Goal: Task Accomplishment & Management: Use online tool/utility

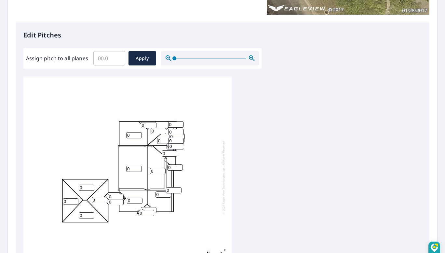
scroll to position [163, 0]
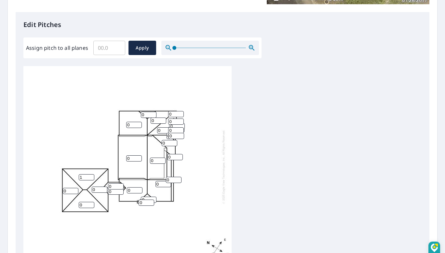
click at [91, 174] on input "1" at bounding box center [87, 177] width 16 height 6
drag, startPoint x: 86, startPoint y: 171, endPoint x: 76, endPoint y: 172, distance: 10.4
click at [76, 172] on div "0 0 0 0 0 0 2 0 0 0 0 0 0 0 0 0 0 0 0 0 0 0 0 0 0 0" at bounding box center [127, 166] width 208 height 204
type input "6"
drag, startPoint x: 96, startPoint y: 183, endPoint x: 90, endPoint y: 182, distance: 6.1
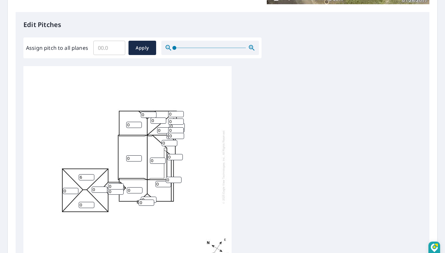
click at [90, 182] on div "0 0 0 0 0 0 6 0 0 0 0 0 0 0 0 0 0 0 0 0 0 0 0 0 0 0" at bounding box center [127, 166] width 208 height 204
type input "6"
drag, startPoint x: 84, startPoint y: 199, endPoint x: 75, endPoint y: 198, distance: 9.1
click at [75, 198] on div "0 0 0 0 0 0 6 0 6 0 0 0 0 0 0 0 0 0 0 0 0 0 0 0 0 0" at bounding box center [127, 166] width 208 height 204
type input "6"
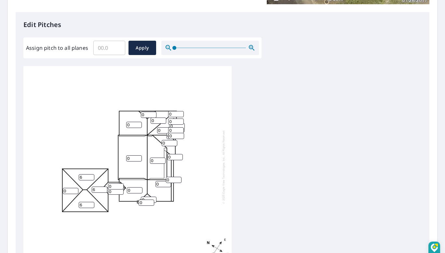
drag, startPoint x: 69, startPoint y: 184, endPoint x: 64, endPoint y: 184, distance: 5.5
click at [64, 188] on input "0" at bounding box center [71, 191] width 16 height 6
type input "6"
click at [128, 187] on input "0" at bounding box center [135, 190] width 16 height 6
type input "10"
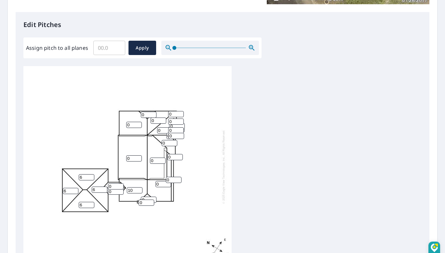
drag, startPoint x: 159, startPoint y: 179, endPoint x: 153, endPoint y: 178, distance: 5.4
click at [153, 178] on div "0 0 0 0 10 6 6 6 6 0 0 0 0 0 0 0 0 0 0 0 0 0 0 0 0 0" at bounding box center [127, 166] width 208 height 204
type input "10"
drag, startPoint x: 143, startPoint y: 199, endPoint x: 140, endPoint y: 198, distance: 3.3
click at [140, 200] on input "0" at bounding box center [147, 203] width 16 height 6
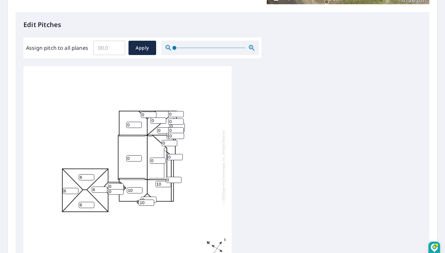
type input "10"
click at [146, 197] on input "0" at bounding box center [149, 200] width 16 height 6
type input "0"
type input "10"
click at [145, 112] on input "0" at bounding box center [149, 115] width 16 height 6
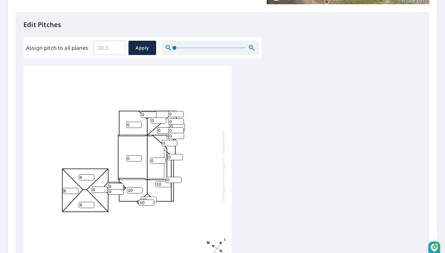
click at [142, 112] on input "0" at bounding box center [149, 115] width 16 height 6
type input "10"
drag, startPoint x: 133, startPoint y: 119, endPoint x: 122, endPoint y: 119, distance: 10.4
click at [122, 119] on div "0 0 10 0 10 6 6 6 6 0 0 0 0 0 0 10 10 10 0 0 0 0 0 0 0 0" at bounding box center [127, 166] width 208 height 204
type input "10"
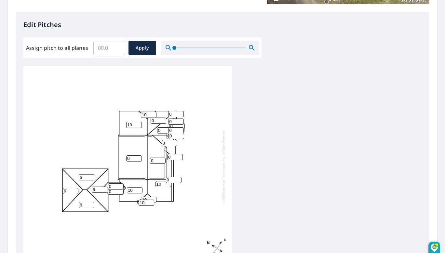
drag, startPoint x: 156, startPoint y: 116, endPoint x: 149, endPoint y: 115, distance: 7.0
click at [149, 115] on div "0 0 10 10 10 6 6 6 6 0 0 0 0 0 0 10 10 10 0 0 0 0 0 0 0 0" at bounding box center [127, 166] width 208 height 204
type input "10"
drag, startPoint x: 113, startPoint y: 181, endPoint x: 105, endPoint y: 183, distance: 8.8
click at [105, 183] on div "0 0 10 10 10 6 6 6 6 0 10 0 0 0 0 10 10 10 0 0 0 0 0 0 0 0" at bounding box center [127, 166] width 208 height 204
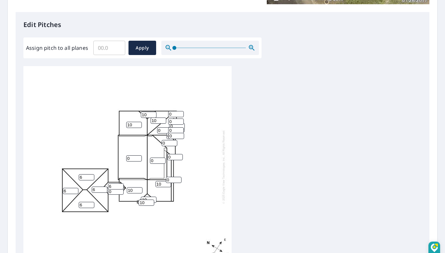
type input "6"
drag, startPoint x: 111, startPoint y: 187, endPoint x: 107, endPoint y: 188, distance: 4.0
click at [107, 188] on div "0 0 10 10 10 6 6 6 6 0 10 0 0 0 6 10 10 10 0 0 0 0 0 0 0 0" at bounding box center [127, 166] width 208 height 204
type input "6"
drag, startPoint x: 131, startPoint y: 152, endPoint x: 124, endPoint y: 155, distance: 6.6
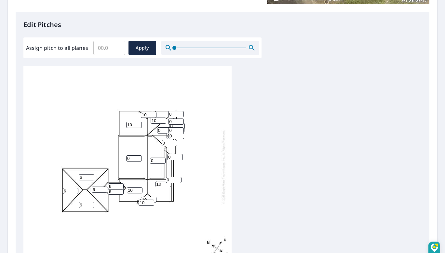
click at [124, 155] on div "0 0 10 10 10 6 6 6 6 0 10 0 0 6 6 10 10 10 0 0 0 0 0 0 0 0" at bounding box center [127, 166] width 208 height 204
type input "7"
drag, startPoint x: 169, startPoint y: 173, endPoint x: 163, endPoint y: 175, distance: 5.8
click at [163, 175] on div "7 0 10 10 10 6 6 6 6 0 10 0 0 6 6 10 10 10 0 0 0 0 0 0 0 0" at bounding box center [127, 166] width 208 height 204
type input "10"
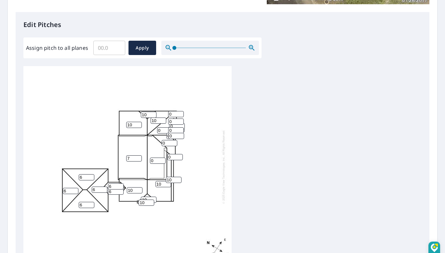
click at [169, 154] on input "0" at bounding box center [175, 157] width 16 height 6
type input "10"
click at [162, 140] on input "0" at bounding box center [170, 143] width 16 height 6
type input "10"
drag, startPoint x: 162, startPoint y: 126, endPoint x: 157, endPoint y: 126, distance: 5.2
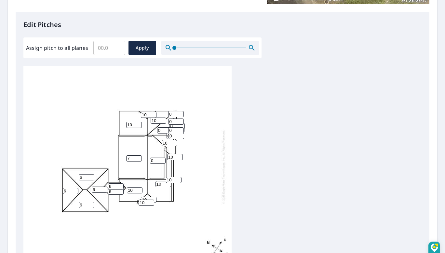
click at [157, 126] on div "7 0 10 10 10 6 6 6 6 0 10 10 10 6 6 10 10 10 0 0 0 0 0 0 0 10" at bounding box center [127, 166] width 208 height 204
type input "10"
drag, startPoint x: 172, startPoint y: 125, endPoint x: 168, endPoint y: 126, distance: 4.0
click at [168, 126] on div "7 0 10 10 10 6 6 6 6 10 10 10 10 6 6 10 10 10 0 0 0 0 0 0 0 10" at bounding box center [127, 166] width 208 height 204
type input "10"
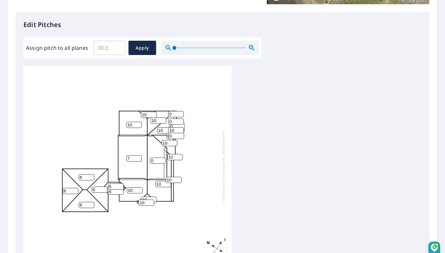
drag, startPoint x: 173, startPoint y: 132, endPoint x: 169, endPoint y: 132, distance: 4.6
click at [169, 133] on input "0" at bounding box center [177, 136] width 16 height 6
type input "10"
click at [167, 133] on input "0" at bounding box center [175, 136] width 16 height 6
type input "10"
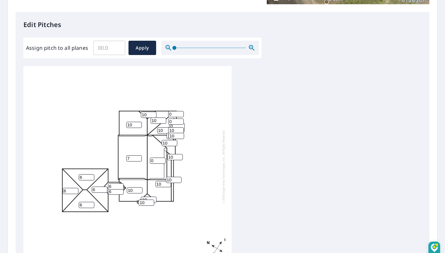
drag, startPoint x: 173, startPoint y: 117, endPoint x: 168, endPoint y: 116, distance: 5.1
click at [168, 116] on div "7 0 10 10 10 6 6 6 6 10 10 10 10 6 6 10 10 10 10 0 0 0 0 10 10 10" at bounding box center [127, 166] width 208 height 204
type input "10"
click at [169, 111] on input "0" at bounding box center [176, 114] width 16 height 6
type input "10"
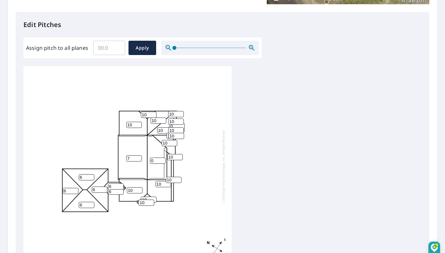
drag, startPoint x: 154, startPoint y: 154, endPoint x: 148, endPoint y: 154, distance: 5.9
click at [148, 154] on div "7 0 10 10 10 6 6 6 6 10 10 10 10 6 6 10 10 10 10 0 0 10 10 10 10 10" at bounding box center [127, 166] width 208 height 204
type input "7"
click at [141, 50] on span "Apply" at bounding box center [142, 48] width 17 height 8
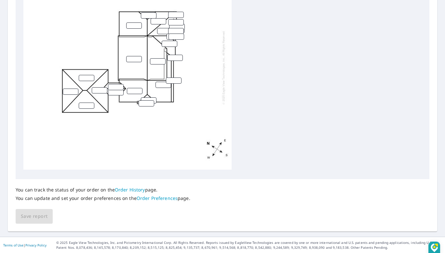
scroll to position [262, 0]
click at [157, 126] on div at bounding box center [127, 67] width 208 height 204
click at [36, 218] on div "You can track the status of your order on the Order History page. You can updat…" at bounding box center [223, 201] width 414 height 45
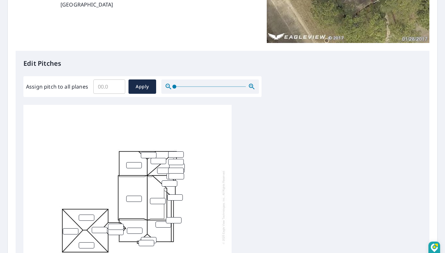
scroll to position [130, 0]
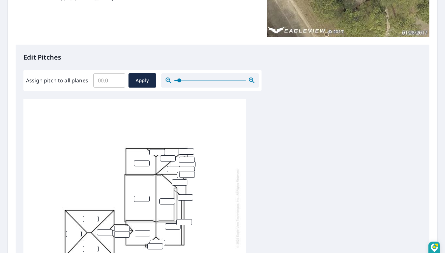
drag, startPoint x: 174, startPoint y: 82, endPoint x: 179, endPoint y: 81, distance: 4.7
click at [179, 81] on span at bounding box center [179, 80] width 4 height 4
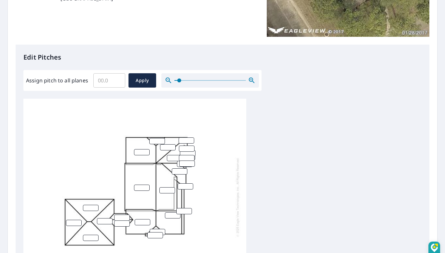
scroll to position [21, 0]
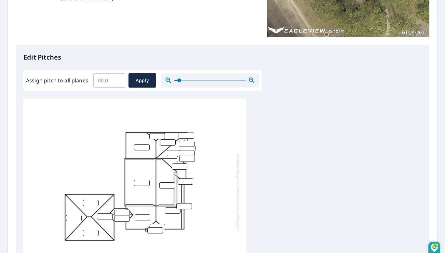
click at [75, 215] on input "number" at bounding box center [74, 218] width 16 height 6
type input "6"
click at [91, 200] on input "number" at bounding box center [91, 203] width 16 height 6
type input "6"
click at [111, 84] on input "Assign pitch to all planes" at bounding box center [109, 80] width 32 height 18
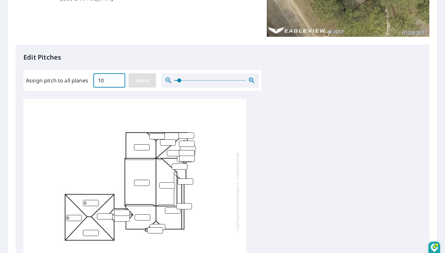
type input "10"
click at [138, 79] on span "Apply" at bounding box center [142, 81] width 17 height 8
type input "10"
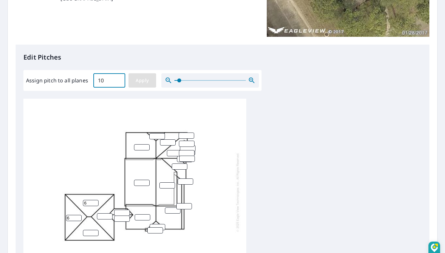
type input "10"
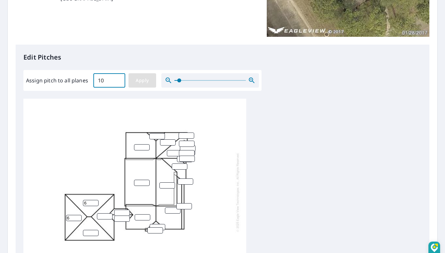
type input "10"
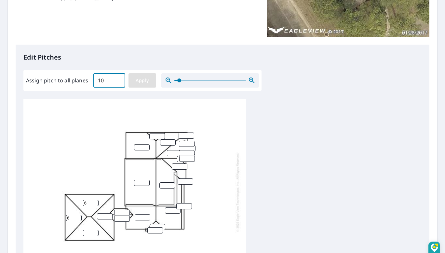
type input "10"
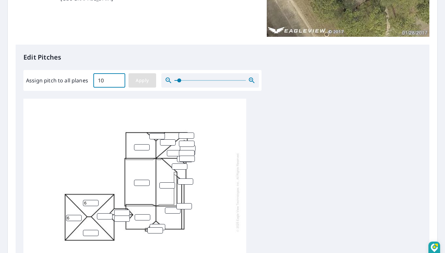
type input "10"
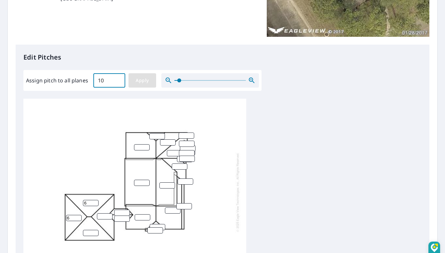
type input "10"
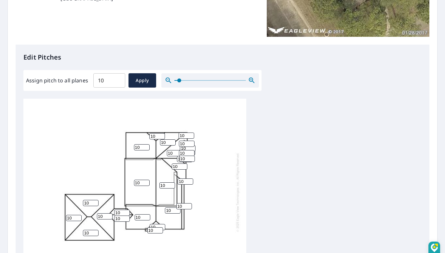
drag, startPoint x: 120, startPoint y: 207, endPoint x: 113, endPoint y: 207, distance: 7.8
click at [113, 207] on div "10 10 10 10 10 10 10 10 10 10 10 10 10 10 10 10 10 10 10 10 10 10 10 10 10 10" at bounding box center [134, 192] width 223 height 219
type input "6"
drag, startPoint x: 122, startPoint y: 215, endPoint x: 115, endPoint y: 214, distance: 6.6
click at [115, 216] on input "10" at bounding box center [122, 219] width 16 height 6
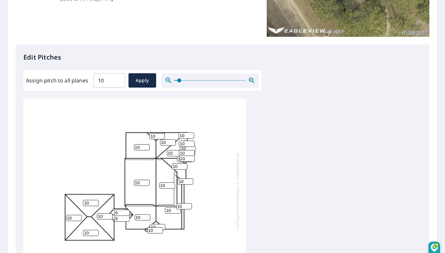
type input "6"
drag, startPoint x: 103, startPoint y: 211, endPoint x: 90, endPoint y: 210, distance: 13.4
click at [90, 210] on div "10 10 10 10 10 10 10 10 10 10 10 10 10 6 6 10 10 10 10 10 10 10 10 10 10 10" at bounding box center [134, 192] width 223 height 219
type input "6"
drag, startPoint x: 93, startPoint y: 195, endPoint x: 81, endPoint y: 197, distance: 12.3
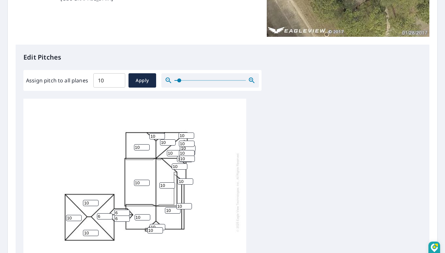
click at [81, 197] on div "10 10 10 10 10 10 10 10 6 10 10 10 10 6 6 10 10 10 10 10 10 10 10 10 10 10" at bounding box center [134, 192] width 223 height 219
drag, startPoint x: 89, startPoint y: 199, endPoint x: 77, endPoint y: 197, distance: 11.5
click at [77, 197] on div "10 10 10 10 10 10 10 10 6 10 10 10 10 6 6 10 10 10 10 10 10 10 10 10 10 10" at bounding box center [134, 192] width 223 height 219
type input "6"
drag, startPoint x: 73, startPoint y: 213, endPoint x: 67, endPoint y: 213, distance: 5.9
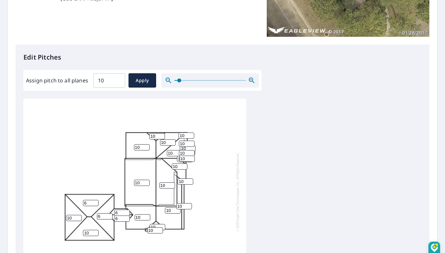
click at [67, 215] on input "10" at bounding box center [74, 218] width 16 height 6
type input "6"
drag, startPoint x: 90, startPoint y: 227, endPoint x: 82, endPoint y: 228, distance: 8.3
click at [82, 228] on div "10 10 10 10 10 10 6 6 6 10 10 10 10 6 6 10 10 10 10 10 10 10 10 10 10 10" at bounding box center [134, 192] width 223 height 219
type input "6"
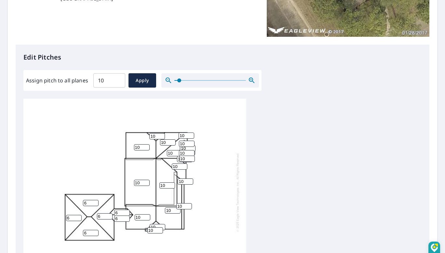
drag, startPoint x: 140, startPoint y: 178, endPoint x: 129, endPoint y: 180, distance: 11.9
click at [130, 180] on div "10 10 10 10 10 6 6 6 6 10 10 10 10 6 6 10 10 10 10 10 10 10 10 10 10 10" at bounding box center [134, 192] width 223 height 219
drag, startPoint x: 138, startPoint y: 178, endPoint x: 132, endPoint y: 178, distance: 6.2
click at [132, 178] on div "8 10 10 10 10 6 6 6 6 10 10 10 10 6 6 10 10 10 10 10 10 10 10 10 10 10" at bounding box center [134, 192] width 223 height 219
type input "7"
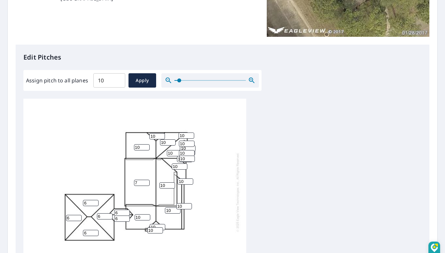
drag, startPoint x: 162, startPoint y: 179, endPoint x: 157, endPoint y: 178, distance: 4.9
click at [157, 178] on div "7 10 10 10 10 6 6 6 6 10 10 10 10 6 6 10 10 10 10 10 10 10 10 10 10 10" at bounding box center [134, 192] width 223 height 219
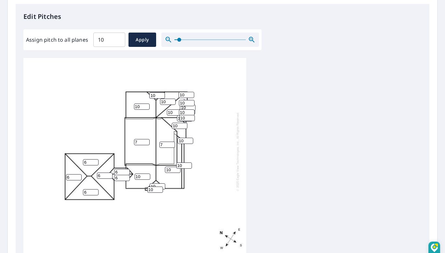
scroll to position [260, 0]
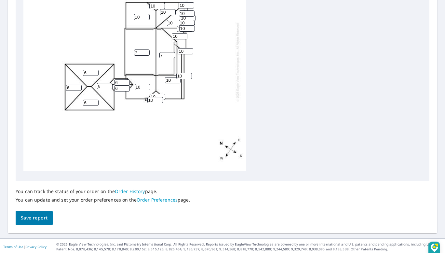
type input "7"
click at [34, 216] on span "Save report" at bounding box center [34, 218] width 27 height 8
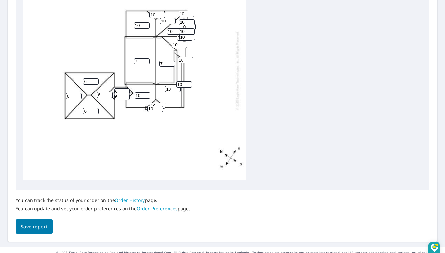
scroll to position [286, 0]
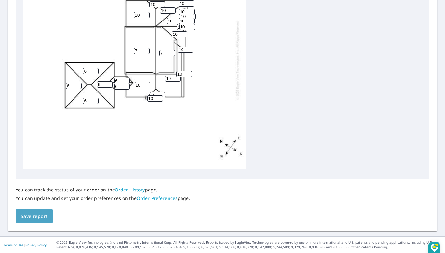
click at [36, 216] on span "Save report" at bounding box center [34, 216] width 27 height 8
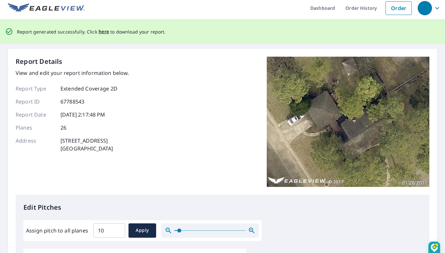
scroll to position [0, 0]
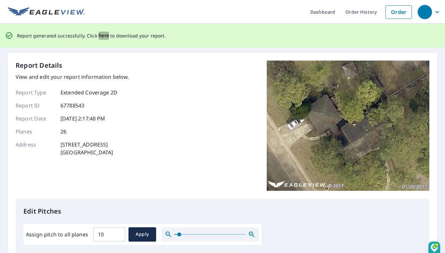
click at [101, 37] on span "here" at bounding box center [104, 36] width 11 height 8
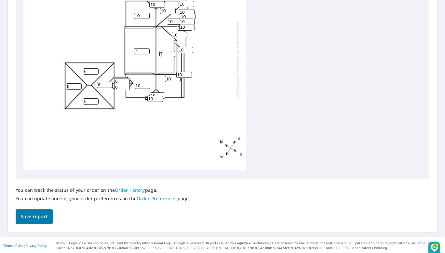
scroll to position [262, 0]
drag, startPoint x: 67, startPoint y: 80, endPoint x: 71, endPoint y: 81, distance: 4.1
click at [71, 83] on input "6" at bounding box center [74, 86] width 16 height 6
type input "7"
click at [83, 65] on div "7 7 10 10 10 6 6 7 6 10 10 10 10 6 6 10 10 10 10 10 10 10 10 10 10 10" at bounding box center [134, 60] width 223 height 219
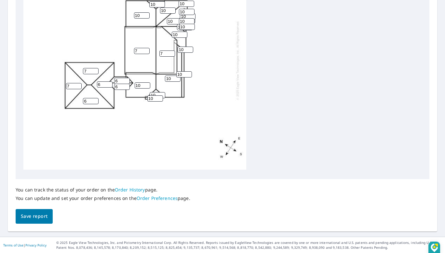
type input "7"
drag, startPoint x: 88, startPoint y: 97, endPoint x: 83, endPoint y: 96, distance: 5.3
click at [83, 96] on div "7 7 10 10 10 6 7 7 6 10 10 10 10 6 6 10 10 10 10 10 10 10 10 10 10 10" at bounding box center [134, 60] width 223 height 219
type input "7"
drag, startPoint x: 104, startPoint y: 78, endPoint x: 94, endPoint y: 79, distance: 9.8
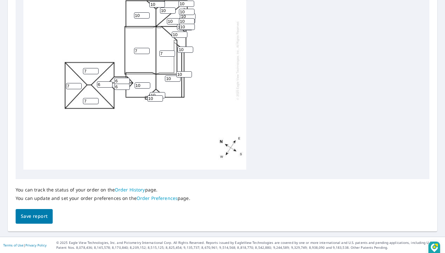
click at [94, 79] on div "7 7 10 10 10 7 7 7 6 10 10 10 10 6 6 10 10 10 10 10 10 10 10 10 10 10" at bounding box center [134, 60] width 223 height 219
type input "7"
drag, startPoint x: 119, startPoint y: 74, endPoint x: 113, endPoint y: 75, distance: 7.0
click at [113, 75] on div "7 7 10 10 10 7 7 7 7 10 10 10 10 6 6 10 10 10 10 10 10 10 10 10 10 10" at bounding box center [134, 60] width 223 height 219
type input "7"
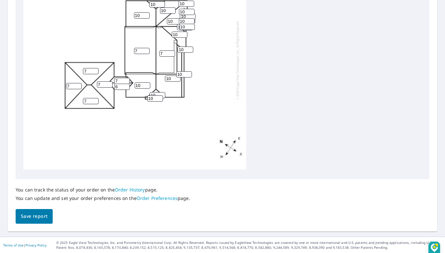
drag, startPoint x: 121, startPoint y: 83, endPoint x: 114, endPoint y: 83, distance: 6.8
click at [114, 83] on div "7 7 10 10 10 7 7 7 7 10 10 10 10 6 7 10 10 10 10 10 10 10 10 10 10 10" at bounding box center [134, 60] width 223 height 219
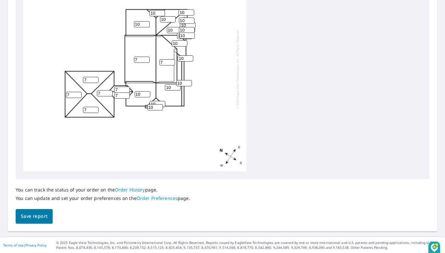
scroll to position [0, 0]
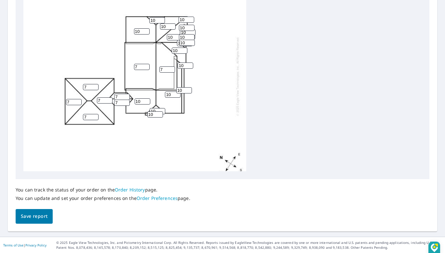
type input "7"
drag, startPoint x: 142, startPoint y: 68, endPoint x: 134, endPoint y: 66, distance: 7.6
click at [134, 66] on input "7" at bounding box center [142, 67] width 16 height 6
type input "9"
drag, startPoint x: 162, startPoint y: 67, endPoint x: 159, endPoint y: 67, distance: 3.6
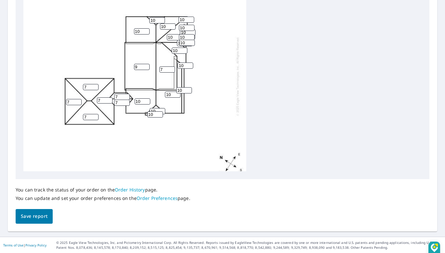
click at [159, 67] on div "9 7 10 10 10 7 7 7 7 10 10 10 10 7 7 10 10 10 10 10 10 10 10 10 10 10" at bounding box center [134, 76] width 223 height 219
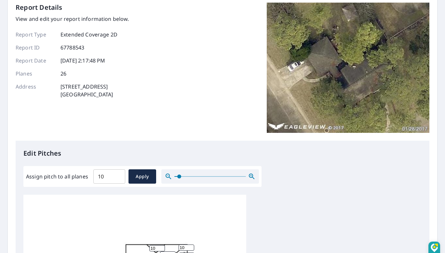
scroll to position [262, 0]
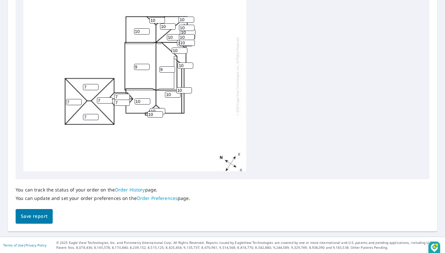
type input "9"
click at [27, 216] on span "Save report" at bounding box center [34, 216] width 27 height 8
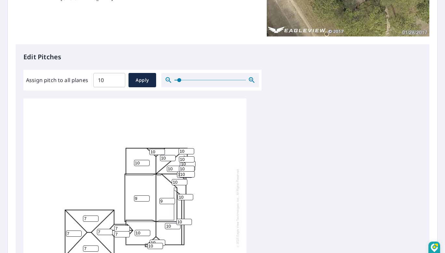
scroll to position [0, 0]
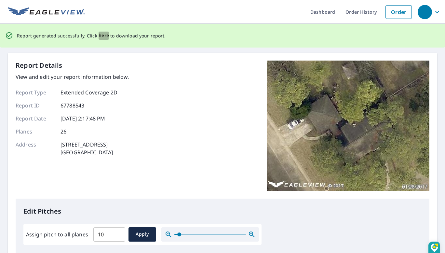
click at [102, 34] on span "here" at bounding box center [104, 36] width 11 height 8
